Goal: Complete application form

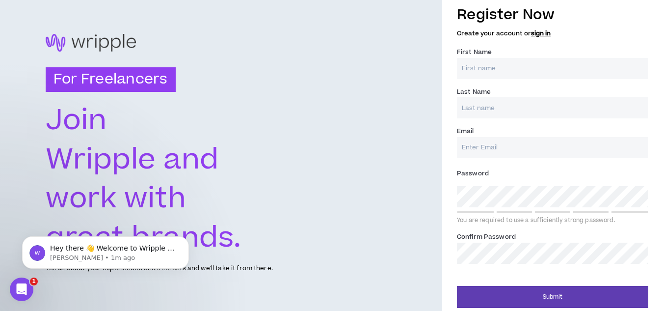
scroll to position [13, 0]
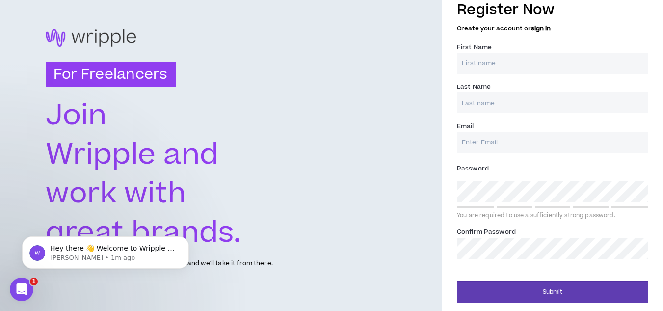
click at [556, 66] on input "First Name *" at bounding box center [553, 63] width 192 height 21
type input "[PERSON_NAME]"
click at [538, 97] on input "Last Name *" at bounding box center [553, 102] width 192 height 21
type input "[PERSON_NAME]"
click at [525, 141] on input "Email *" at bounding box center [553, 142] width 192 height 21
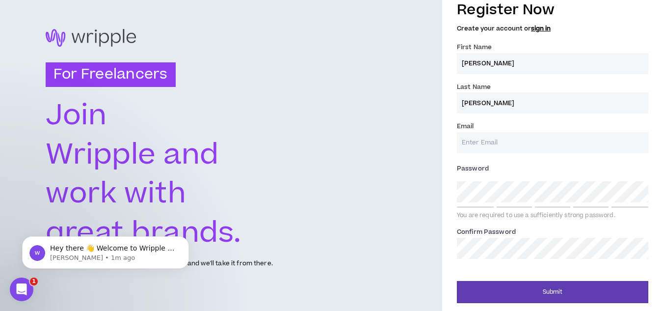
type input "[EMAIL_ADDRESS][DOMAIN_NAME]"
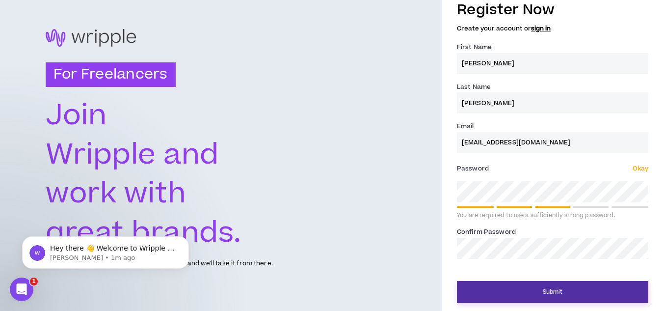
click at [546, 290] on button "Submit" at bounding box center [553, 292] width 192 height 22
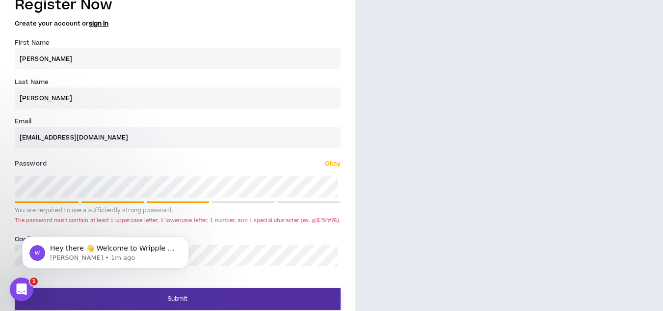
scroll to position [357, 0]
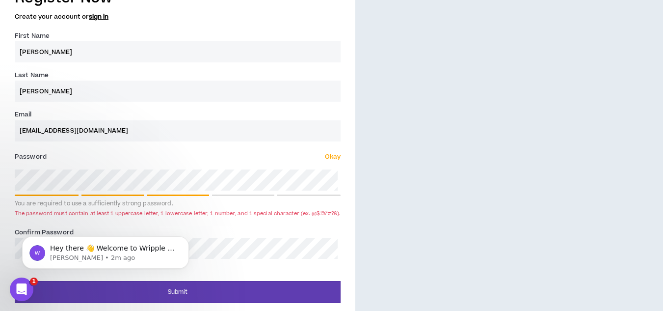
click at [5, 187] on div "Register Now Create your account or sign in First Name * [PERSON_NAME] Last Nam…" at bounding box center [178, 143] width 356 height 320
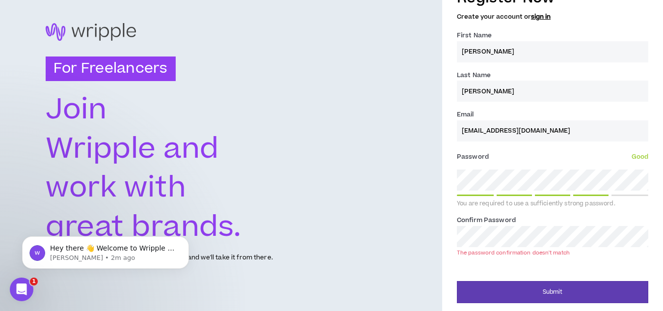
click at [411, 221] on div "For Freelancers [PERSON_NAME] and work with great brands. Tell us about your ex…" at bounding box center [331, 143] width 663 height 336
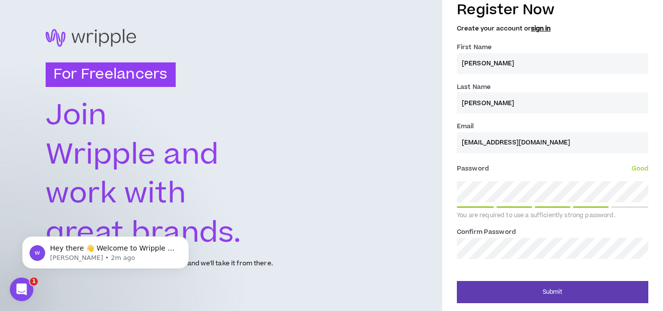
scroll to position [13, 0]
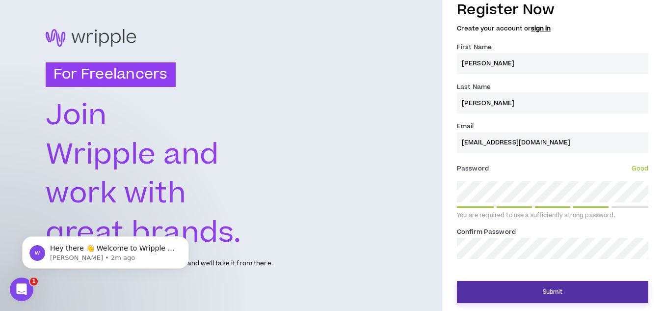
click at [542, 287] on button "Submit" at bounding box center [553, 292] width 192 height 22
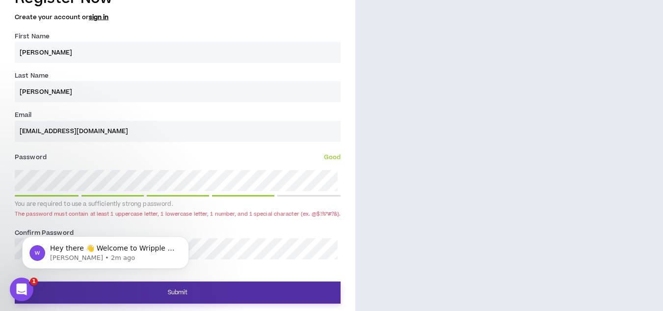
scroll to position [357, 0]
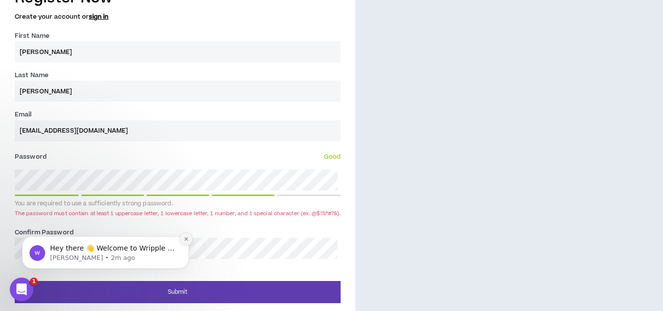
click at [186, 238] on icon "Dismiss notification" at bounding box center [186, 238] width 5 height 5
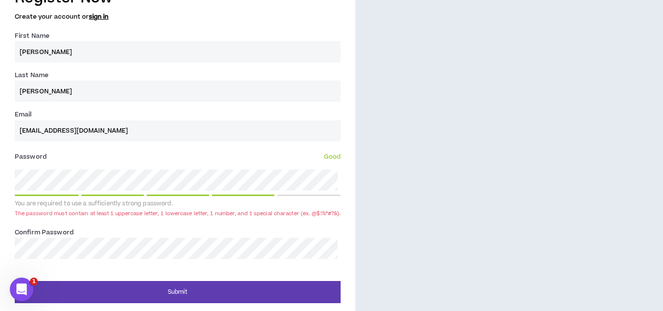
click at [0, 164] on div "Register Now Create your account or sign in First Name * [PERSON_NAME] Last Nam…" at bounding box center [178, 143] width 356 height 320
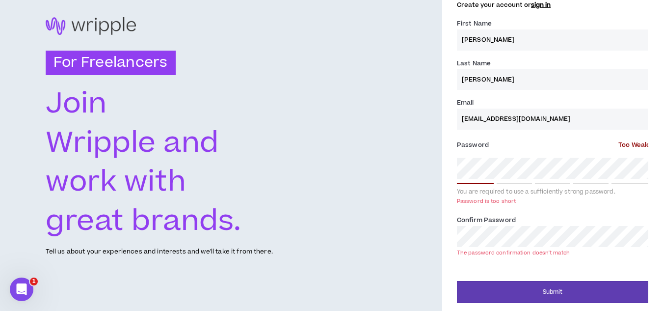
scroll to position [25, 0]
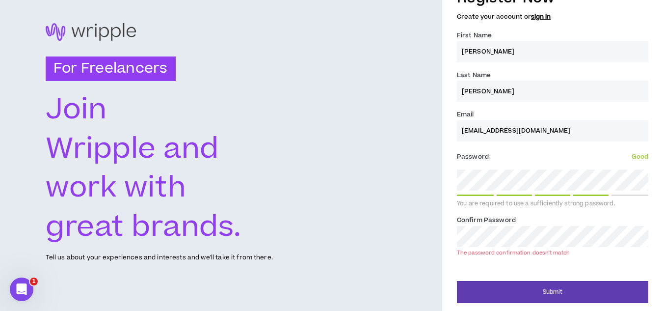
click at [454, 237] on div "Register Now Create your account or sign in First Name * [PERSON_NAME] Last Nam…" at bounding box center [552, 143] width 221 height 320
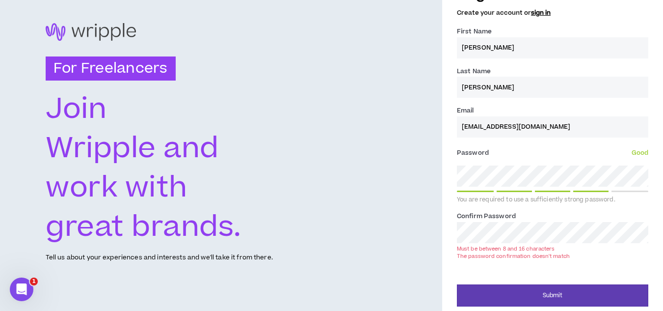
scroll to position [13, 0]
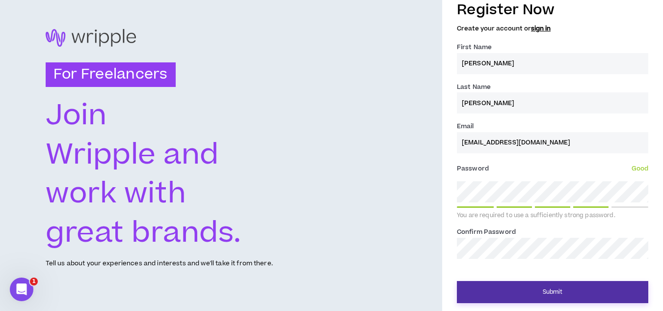
click at [551, 286] on button "Submit" at bounding box center [553, 292] width 192 height 22
click at [559, 289] on button "Submit" at bounding box center [553, 292] width 192 height 22
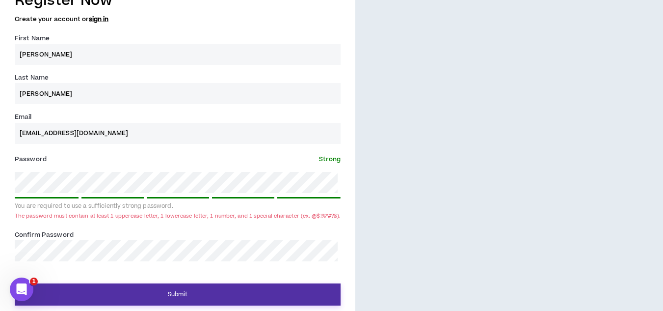
scroll to position [357, 0]
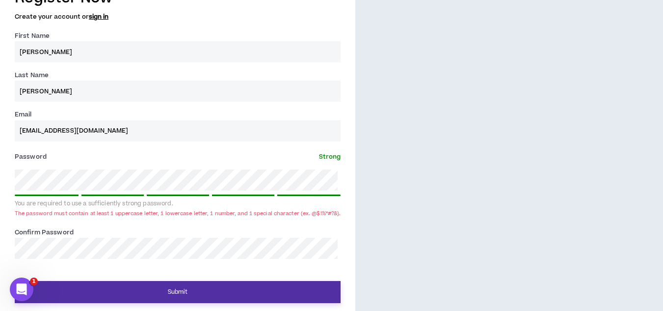
click at [282, 295] on button "Submit" at bounding box center [178, 292] width 326 height 22
click at [266, 298] on button "Submit" at bounding box center [178, 292] width 326 height 22
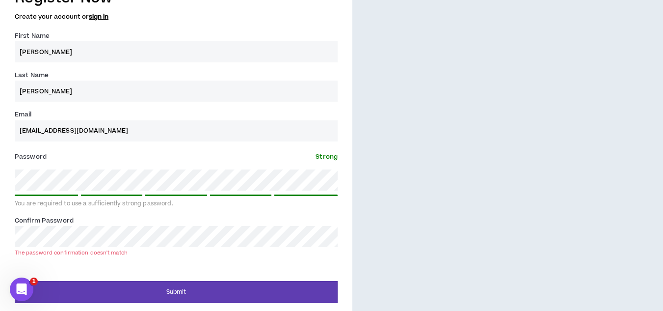
scroll to position [25, 0]
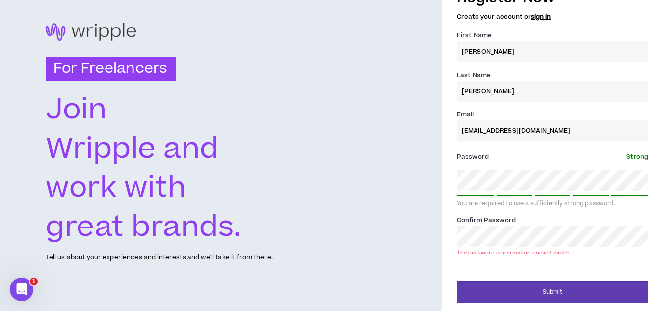
click at [455, 239] on div "Register Now Create your account or sign in First Name * [PERSON_NAME] Last Nam…" at bounding box center [552, 143] width 221 height 320
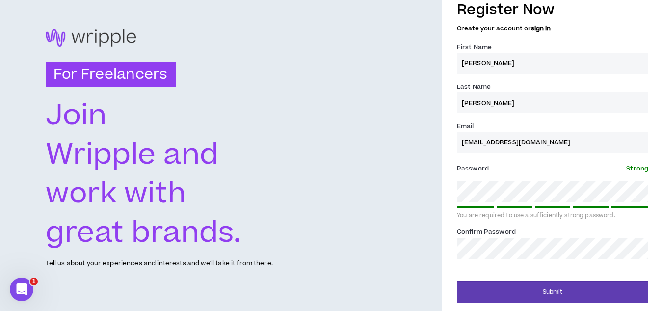
scroll to position [13, 0]
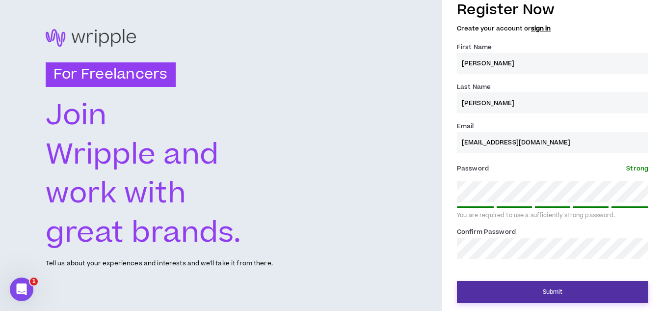
click at [626, 291] on button "Submit" at bounding box center [553, 292] width 192 height 22
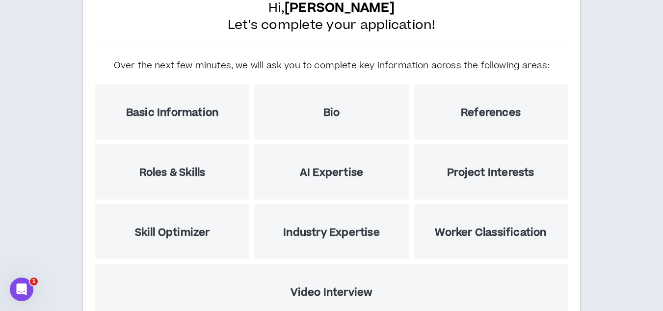
scroll to position [39, 0]
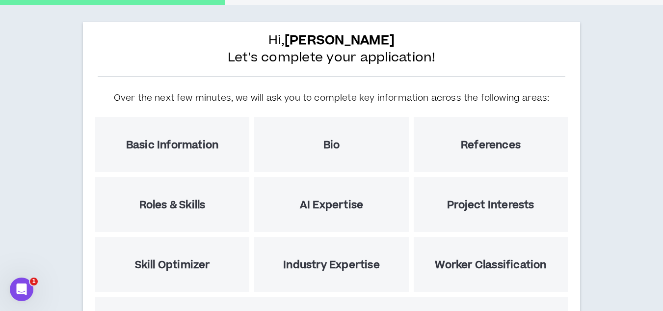
click at [237, 137] on div "Basic Information" at bounding box center [172, 144] width 154 height 55
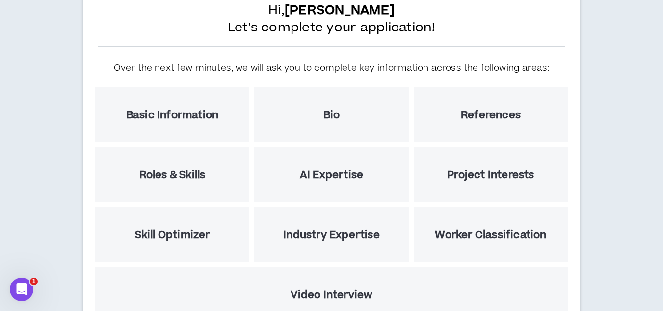
scroll to position [150, 0]
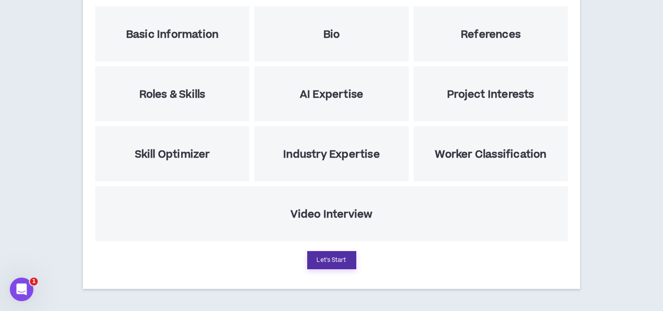
click at [337, 258] on button "Let's Start" at bounding box center [331, 260] width 49 height 18
select select "US"
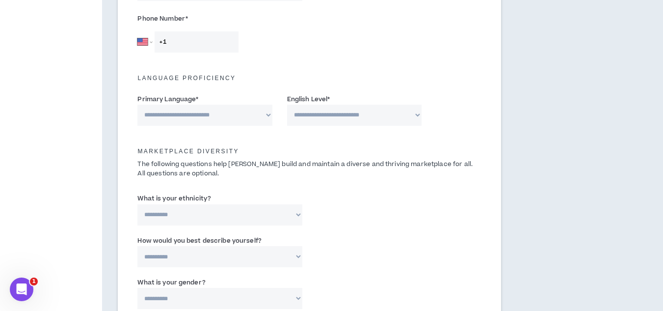
scroll to position [367, 0]
